Goal: Find specific page/section: Find specific page/section

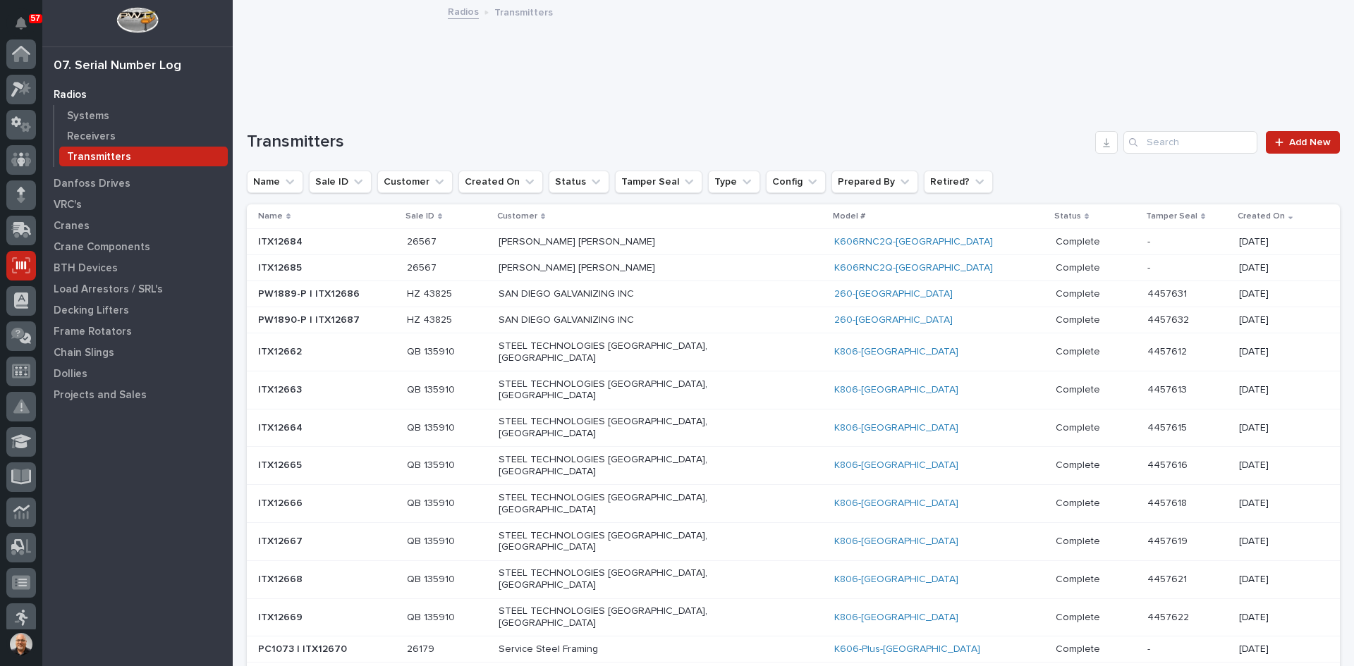
scroll to position [185, 0]
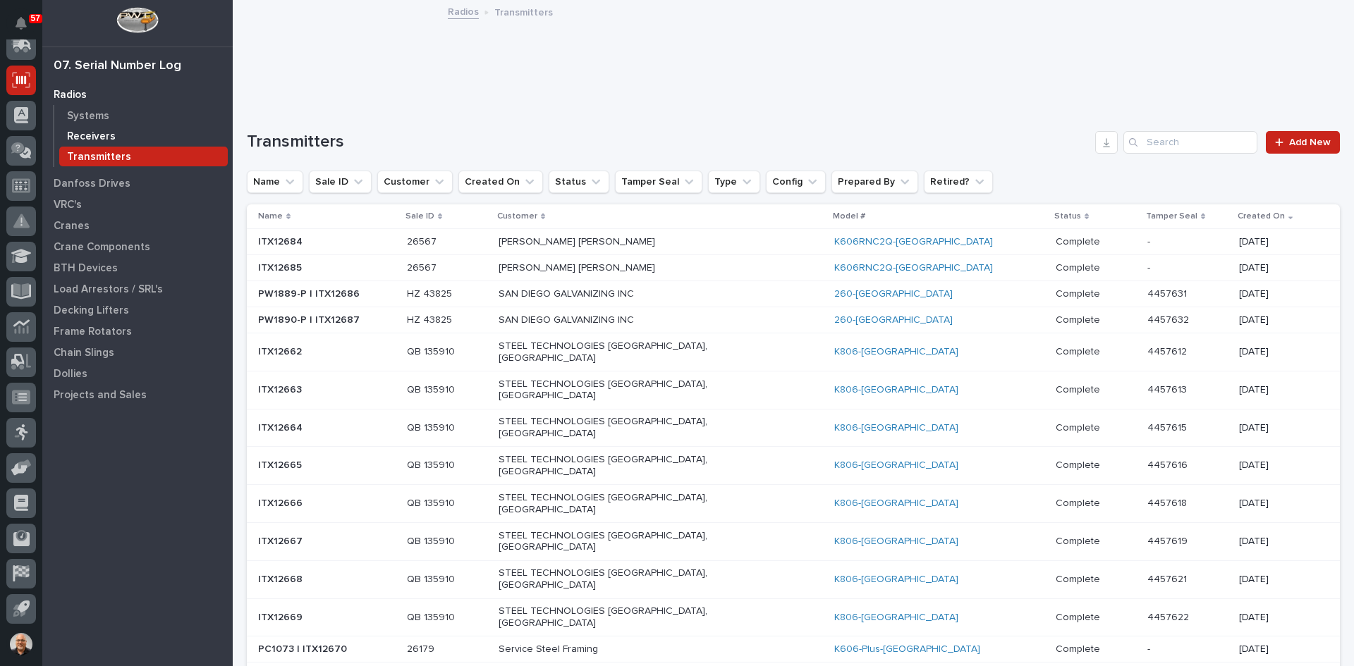
click at [99, 133] on p "Receivers" at bounding box center [91, 136] width 49 height 13
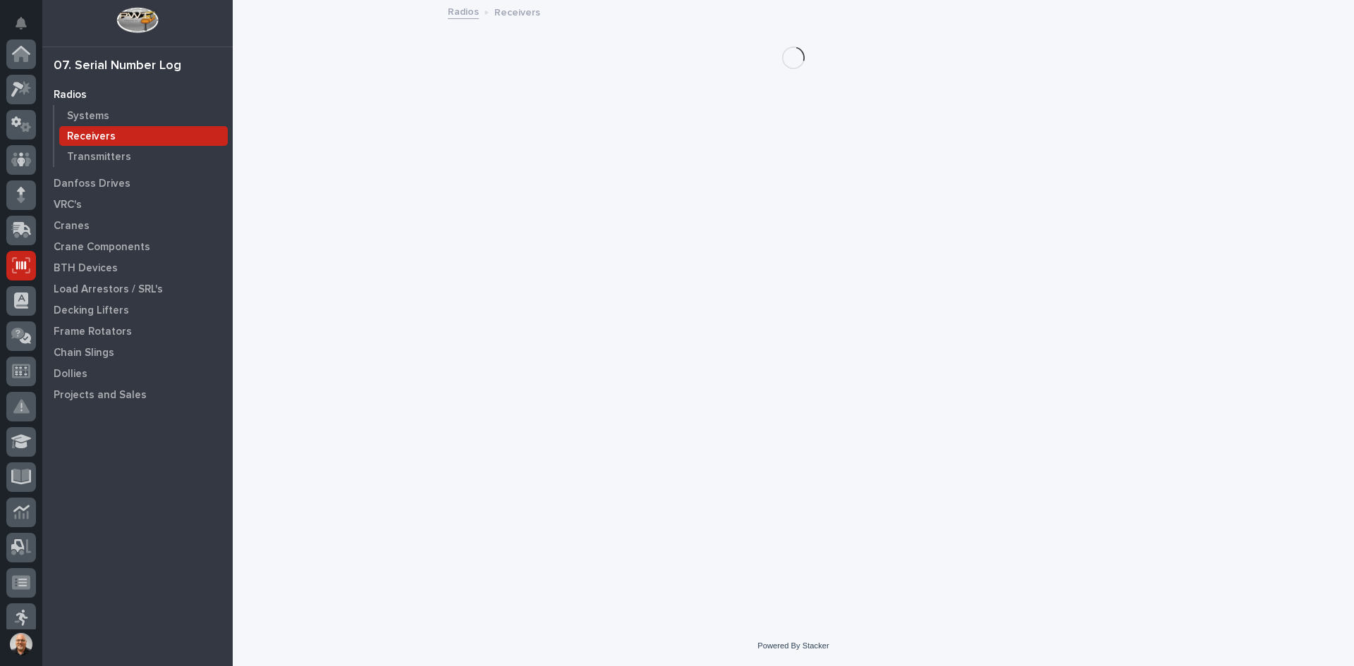
scroll to position [185, 0]
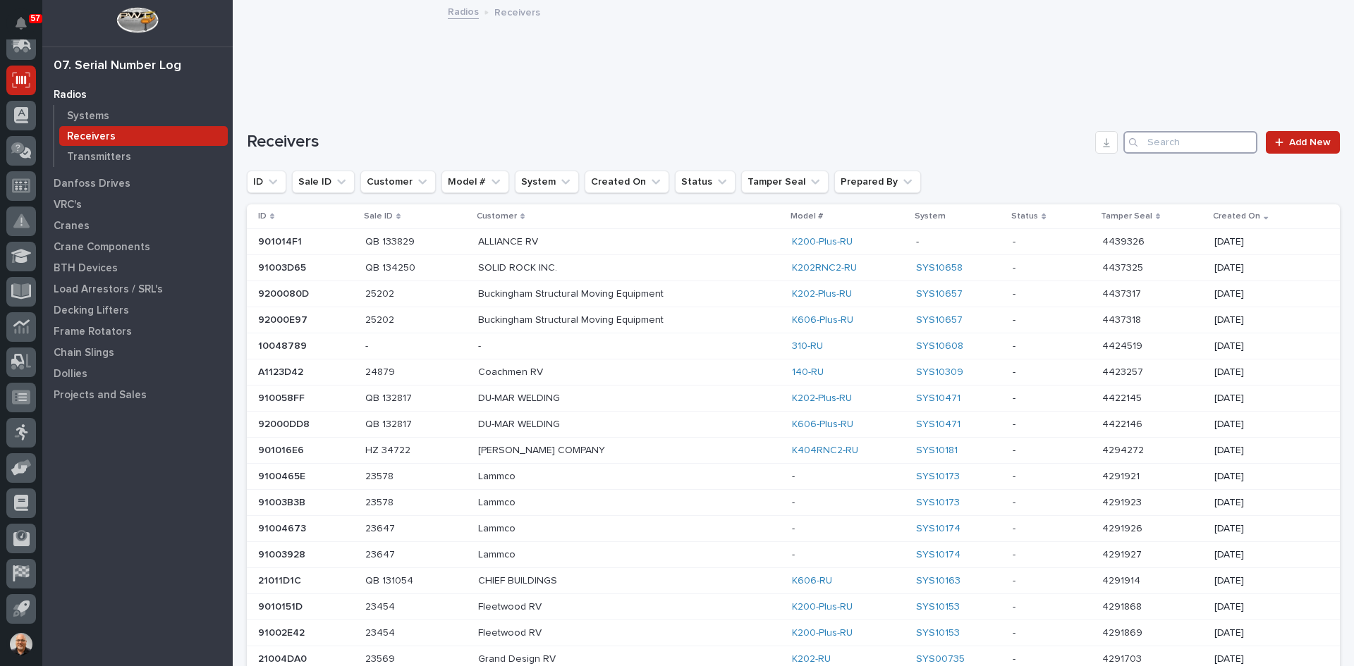
paste input "2010CCF9"
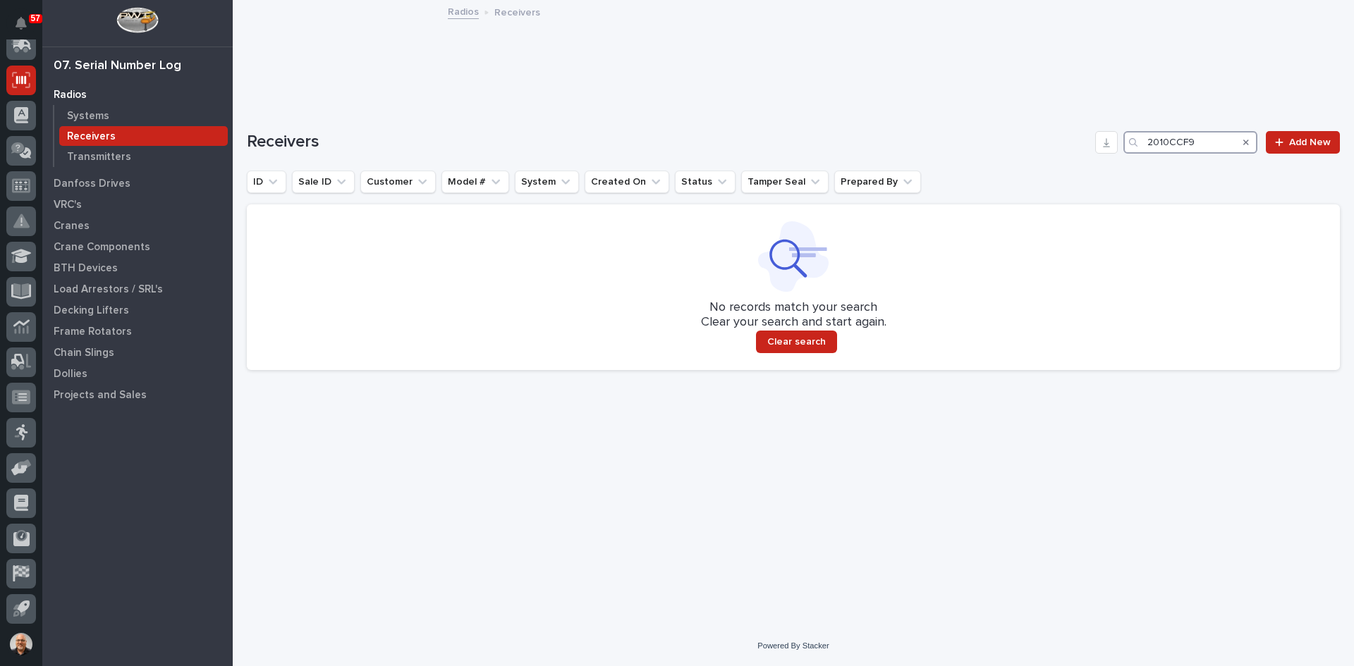
type input "2010CCF9"
drag, startPoint x: 1202, startPoint y: 130, endPoint x: 1120, endPoint y: 156, distance: 86.3
click at [1120, 156] on div "Receivers 2010CCF9 Add New ID Sale ID Customer Model # System Created On Status…" at bounding box center [793, 250] width 1093 height 239
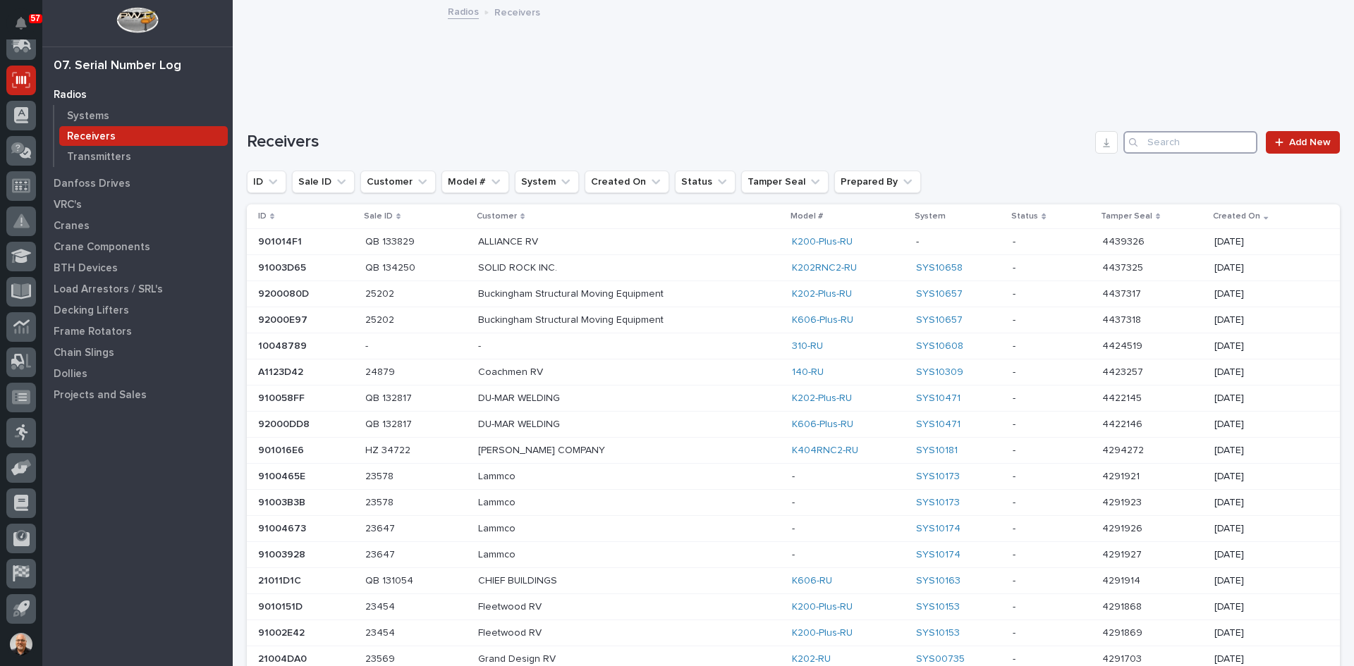
paste input "21002D11"
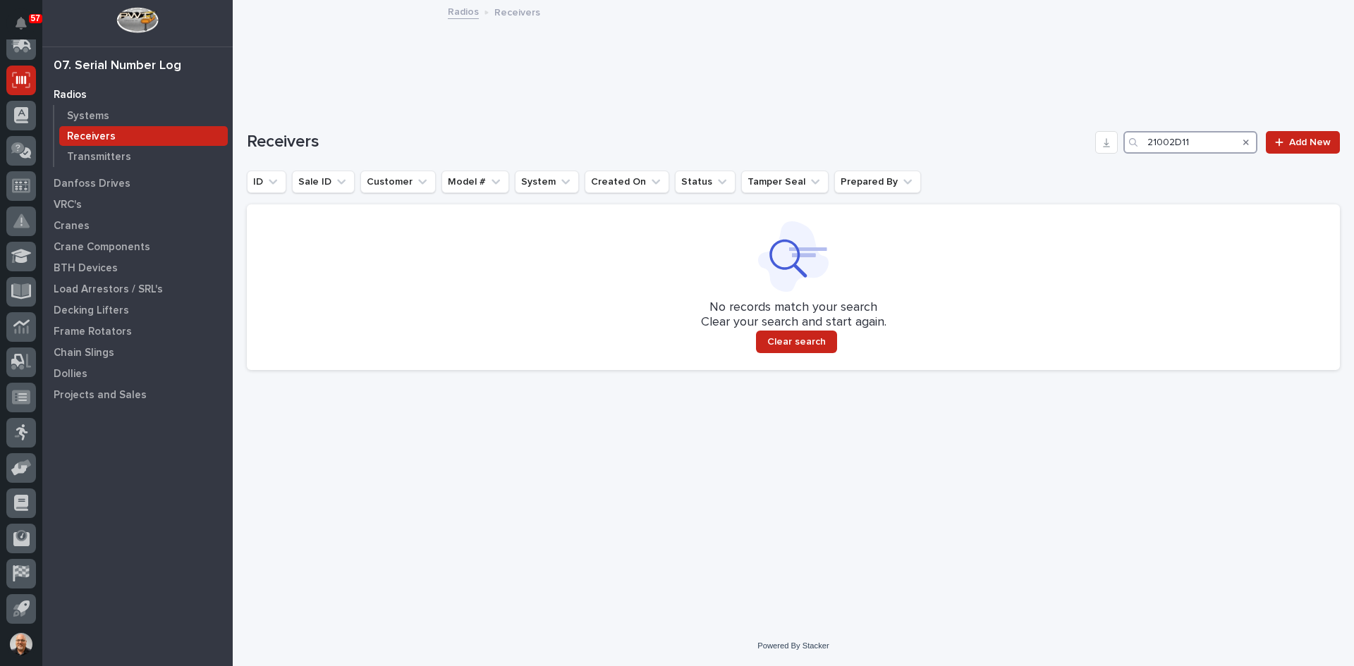
type input "21002D11"
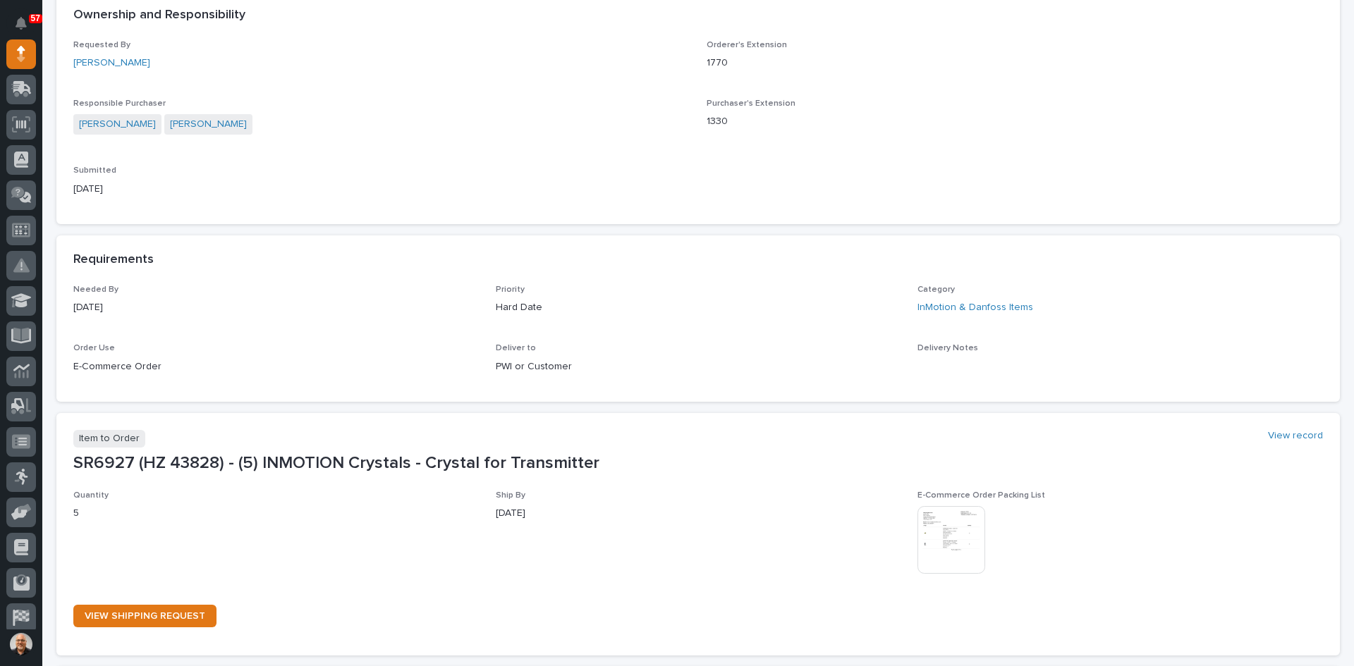
scroll to position [494, 0]
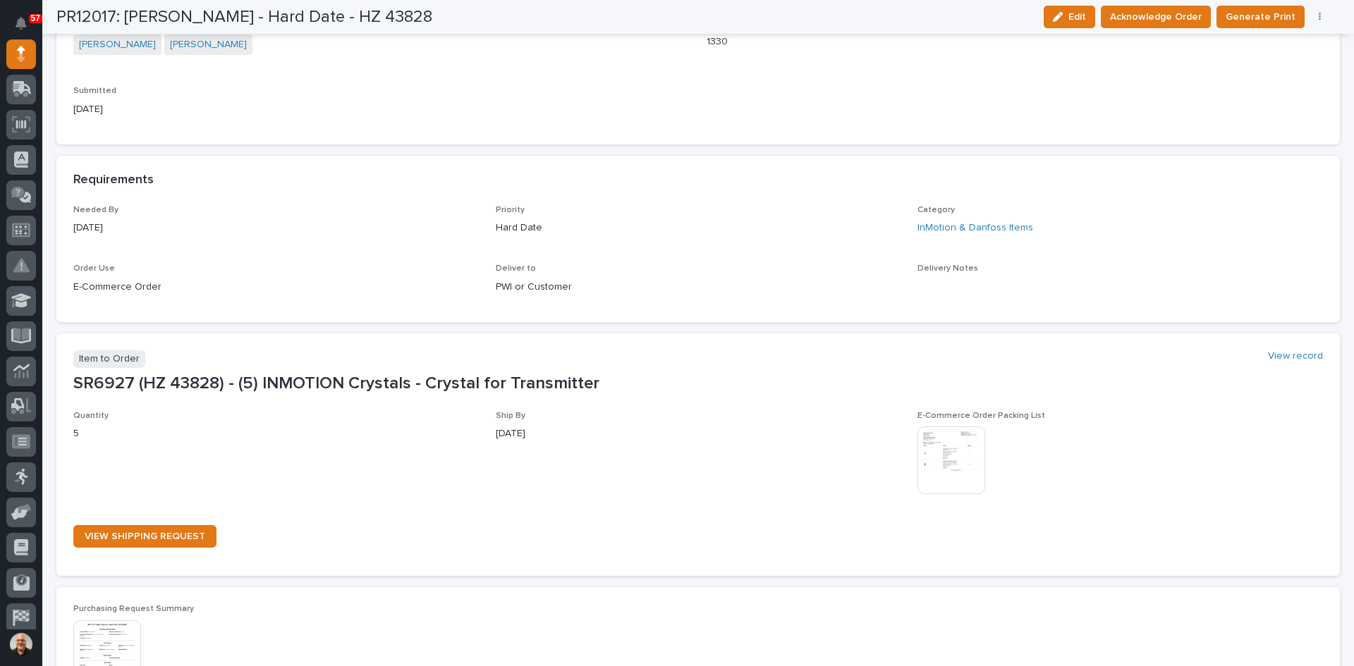
click at [962, 453] on img at bounding box center [951, 461] width 68 height 68
